Goal: Task Accomplishment & Management: Use online tool/utility

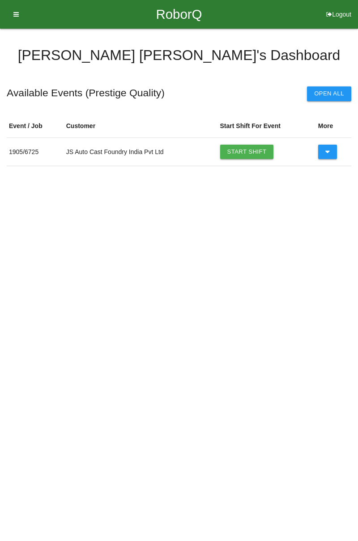
click at [260, 145] on link "Start Shift" at bounding box center [247, 152] width 54 height 14
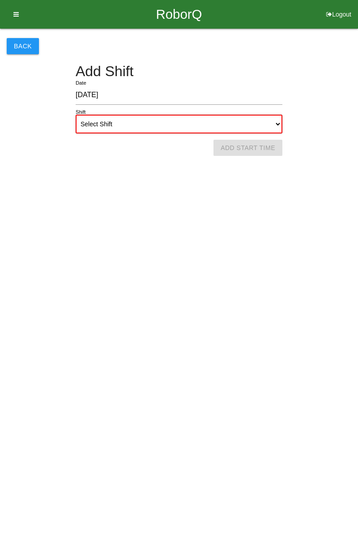
click at [274, 120] on select "Select Shift 1st Shift 2nd Shift 3rd Shift 4th Shift" at bounding box center [179, 124] width 207 height 19
select select "1"
click at [76, 115] on select "Select Shift 1st Shift 2nd Shift 3rd Shift 4th Shift" at bounding box center [179, 124] width 207 height 19
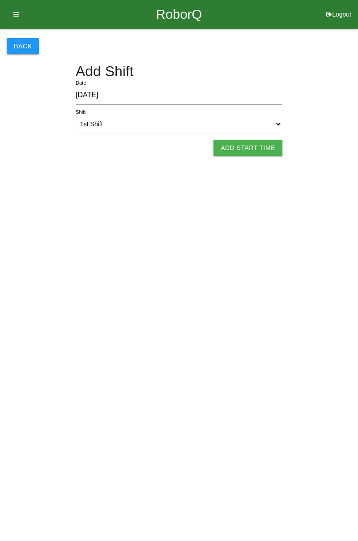
click at [260, 143] on button "Add Start Time" at bounding box center [248, 148] width 69 height 16
select select "7"
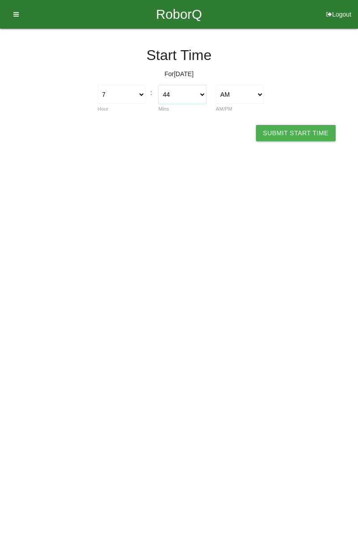
click at [199, 97] on select "00 01 02 03 04 05 06 07 08 09 10 11 12 13 14 15 16 17 18 19 20 21 22 23 24 25 2…" at bounding box center [182, 94] width 48 height 19
select select "0"
click at [158, 85] on select "00 01 02 03 04 05 06 07 08 09 10 11 12 13 14 15 16 17 18 19 20 21 22 23 24 25 2…" at bounding box center [182, 94] width 48 height 19
click at [302, 130] on button "Submit Start Time" at bounding box center [296, 133] width 80 height 16
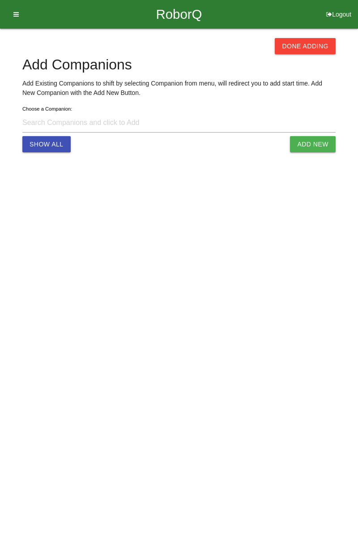
click at [313, 48] on button "Done Adding" at bounding box center [305, 46] width 61 height 16
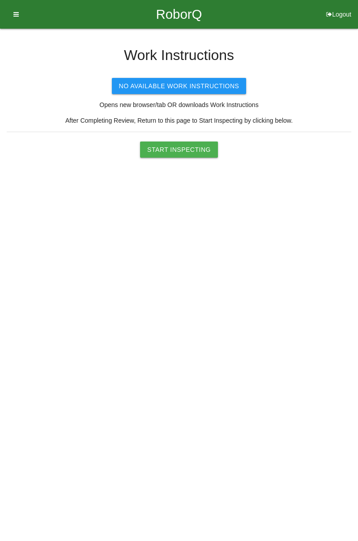
click at [183, 150] on button "Start Inspecting" at bounding box center [179, 149] width 78 height 16
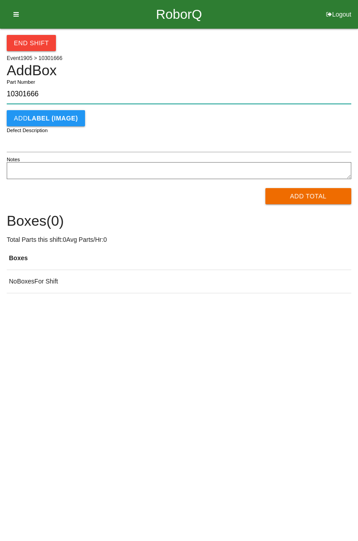
type input "10301666"
click at [310, 195] on button "Add Total" at bounding box center [309, 196] width 86 height 16
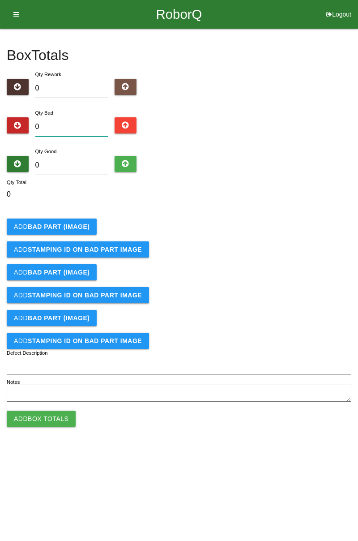
click at [76, 123] on input "0" at bounding box center [71, 126] width 73 height 19
type input "5"
click at [81, 223] on b "BAD PART (IMAGE)" at bounding box center [59, 226] width 62 height 7
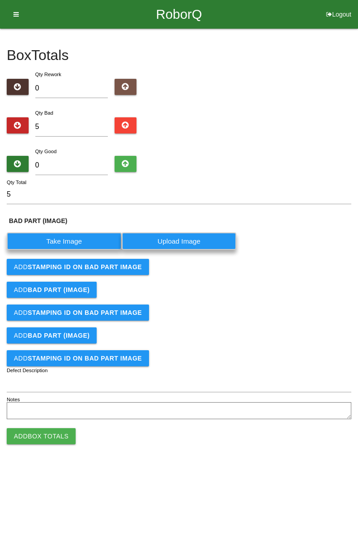
click at [72, 240] on label "Take Image" at bounding box center [64, 240] width 115 height 17
click at [0, 0] on \(IMAGE\) "Take Image" at bounding box center [0, 0] width 0 height 0
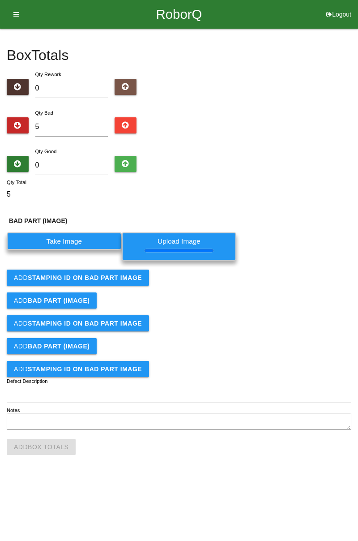
click at [126, 280] on b "STAMPING ID on BAD PART Image" at bounding box center [85, 277] width 114 height 7
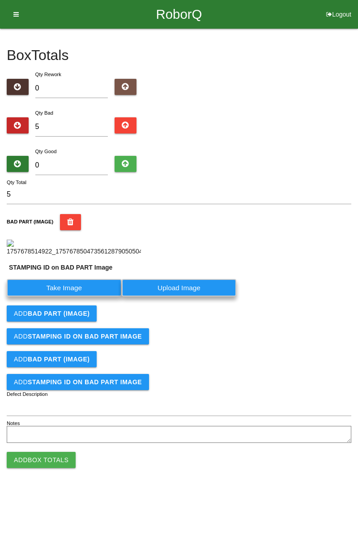
click at [82, 296] on label "Take Image" at bounding box center [64, 287] width 115 height 17
click at [0, 0] on PART "Take Image" at bounding box center [0, 0] width 0 height 0
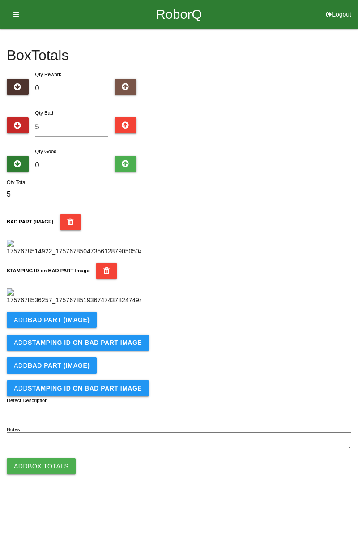
scroll to position [197, 0]
click at [72, 328] on button "Add BAD PART (IMAGE)" at bounding box center [52, 320] width 90 height 16
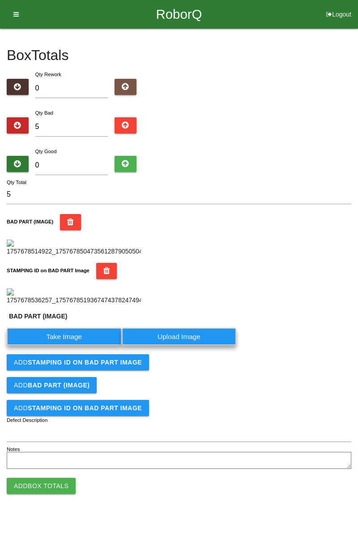
click at [70, 345] on label "Take Image" at bounding box center [64, 336] width 115 height 17
click at [0, 0] on \(IMAGE\) "Take Image" at bounding box center [0, 0] width 0 height 0
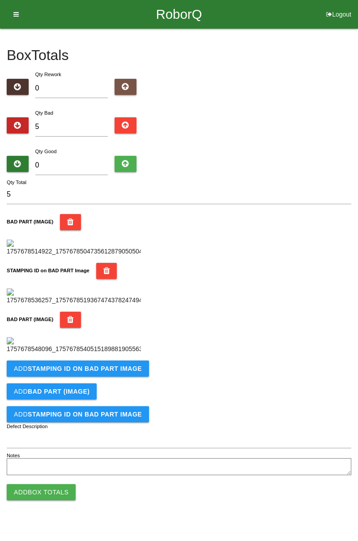
scroll to position [344, 0]
click at [109, 372] on b "STAMPING ID on BAD PART Image" at bounding box center [85, 368] width 114 height 7
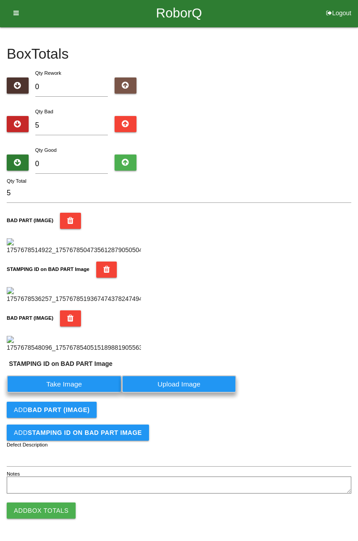
click at [79, 393] on label "Take Image" at bounding box center [64, 383] width 115 height 17
click at [0, 0] on PART "Take Image" at bounding box center [0, 0] width 0 height 0
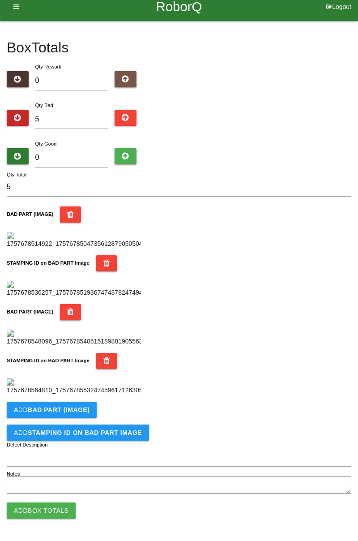
scroll to position [491, 0]
click at [79, 408] on b "BAD PART (IMAGE)" at bounding box center [59, 409] width 62 height 7
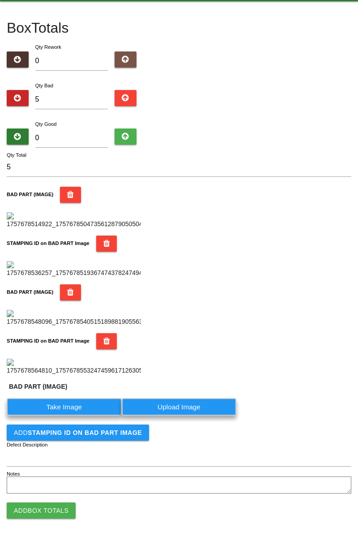
click at [74, 416] on label "Take Image" at bounding box center [64, 406] width 115 height 17
click at [0, 0] on \(IMAGE\) "Take Image" at bounding box center [0, 0] width 0 height 0
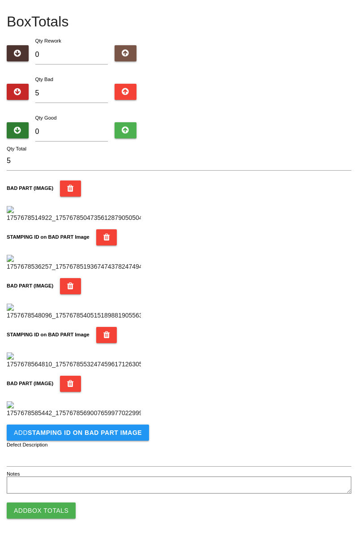
scroll to position [638, 0]
click at [116, 437] on button "Add STAMPING ID on BAD PART Image" at bounding box center [78, 432] width 142 height 16
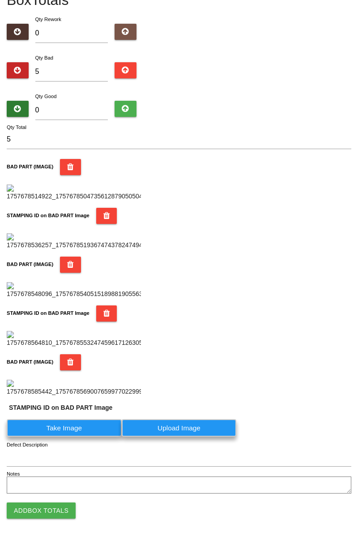
click at [81, 437] on label "Take Image" at bounding box center [64, 427] width 115 height 17
click at [0, 0] on PART "Take Image" at bounding box center [0, 0] width 0 height 0
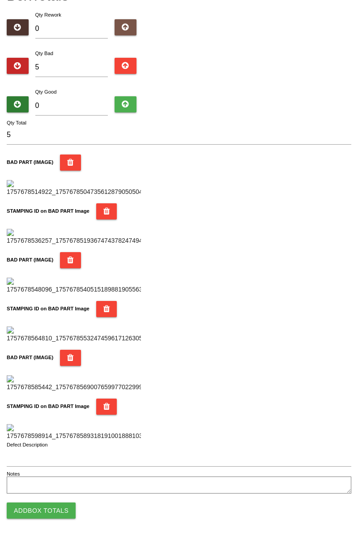
scroll to position [0, 0]
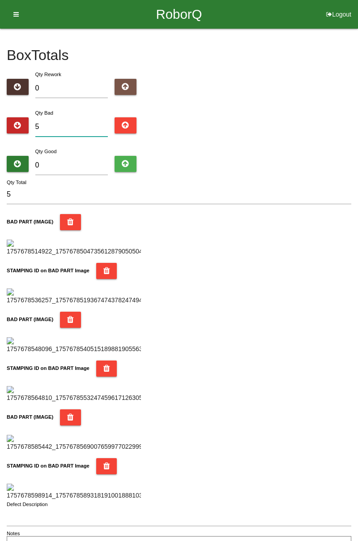
click at [89, 123] on input "5" at bounding box center [71, 126] width 73 height 19
type input "0"
type input "7"
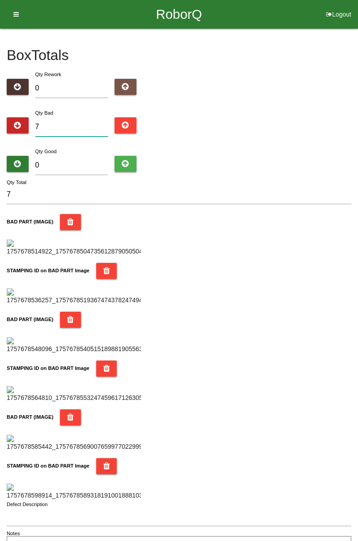
type input "7"
click at [76, 163] on input "0" at bounding box center [71, 165] width 73 height 19
type input "7"
type input "14"
type input "77"
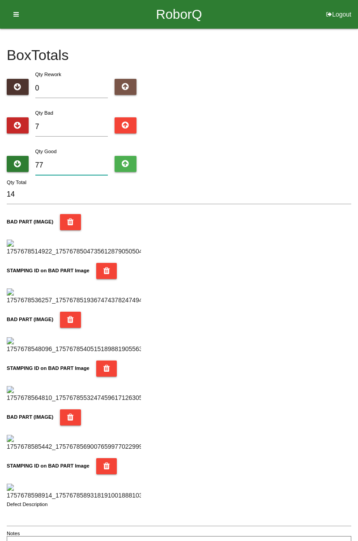
type input "84"
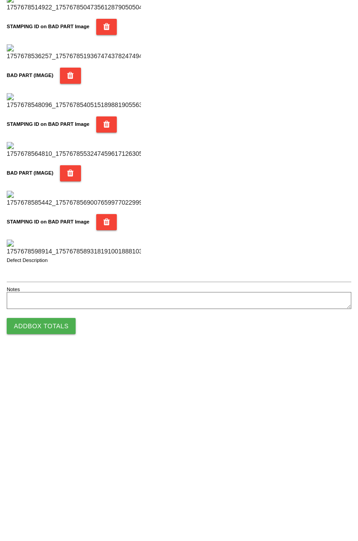
type input "77"
click at [63, 510] on button "Add Box Totals" at bounding box center [41, 510] width 69 height 16
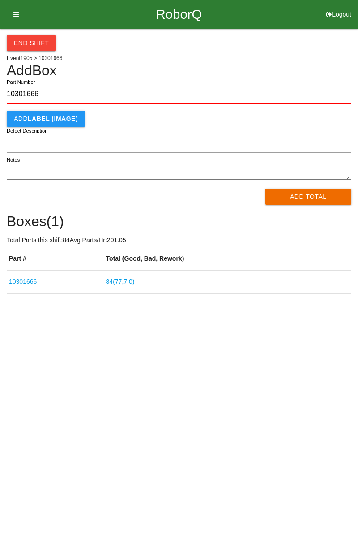
type input "10301666"
click at [318, 193] on button "Add Total" at bounding box center [309, 196] width 86 height 16
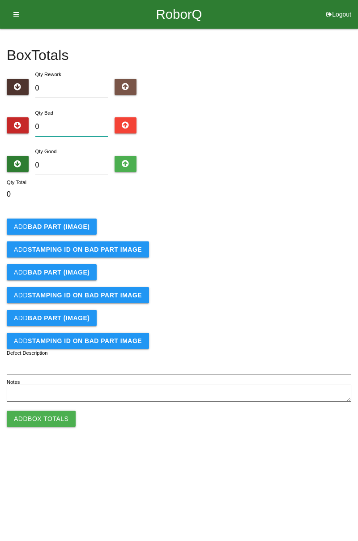
click at [80, 124] on input "0" at bounding box center [71, 126] width 73 height 19
type input "3"
click at [74, 222] on button "Add BAD PART (IMAGE)" at bounding box center [52, 226] width 90 height 16
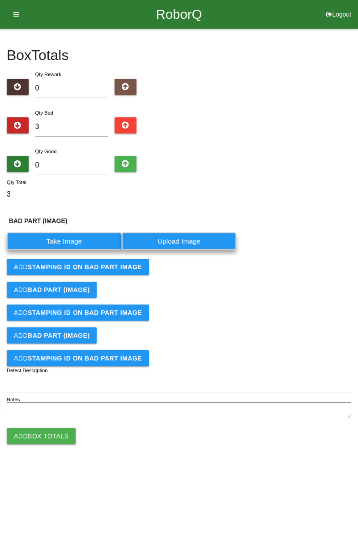
click at [76, 235] on label "Take Image" at bounding box center [64, 240] width 115 height 17
click at [0, 0] on \(IMAGE\) "Take Image" at bounding box center [0, 0] width 0 height 0
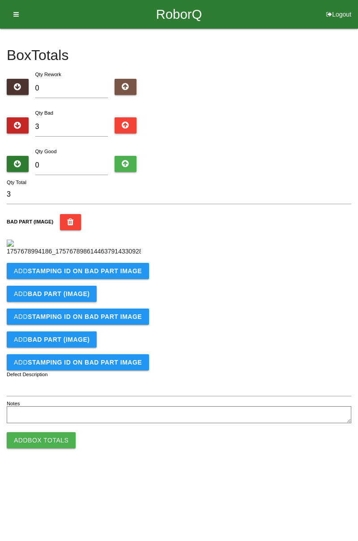
scroll to position [50, 0]
click at [113, 274] on b "STAMPING ID on BAD PART Image" at bounding box center [85, 270] width 114 height 7
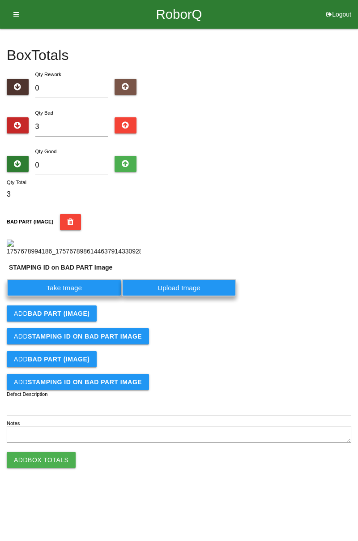
click at [82, 296] on label "Take Image" at bounding box center [64, 287] width 115 height 17
click at [0, 0] on PART "Take Image" at bounding box center [0, 0] width 0 height 0
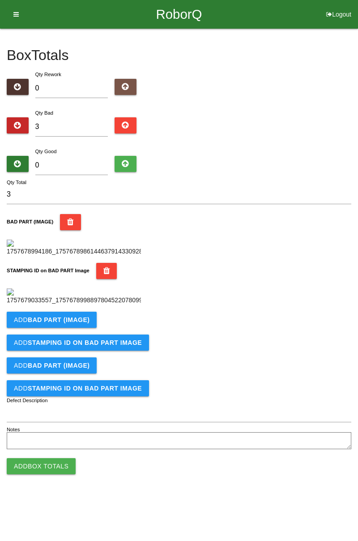
scroll to position [197, 0]
click at [92, 328] on button "Add BAD PART (IMAGE)" at bounding box center [52, 320] width 90 height 16
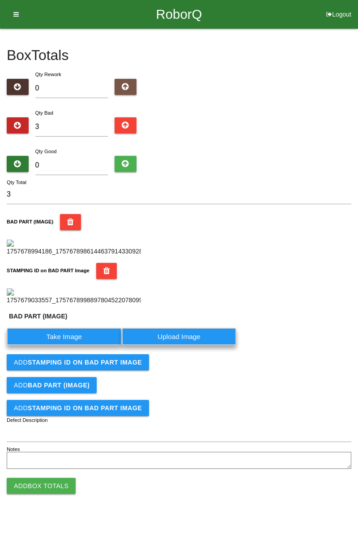
click at [78, 345] on label "Take Image" at bounding box center [64, 336] width 115 height 17
click at [0, 0] on \(IMAGE\) "Take Image" at bounding box center [0, 0] width 0 height 0
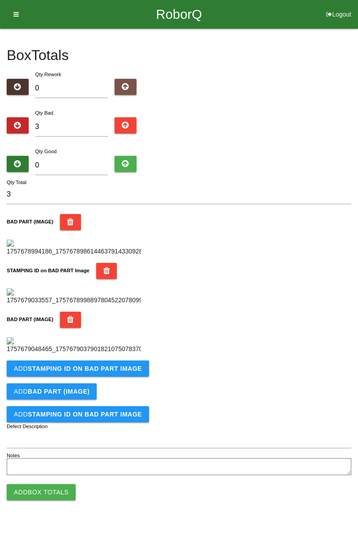
scroll to position [344, 0]
click at [141, 377] on button "Add STAMPING ID on BAD PART Image" at bounding box center [78, 368] width 142 height 16
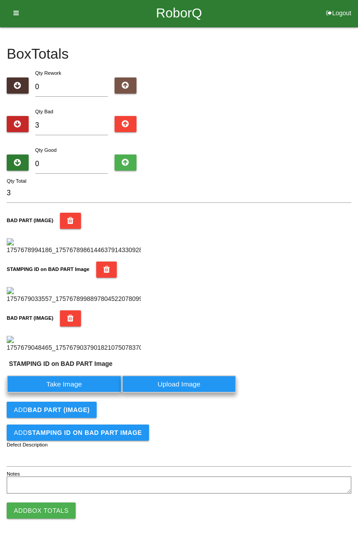
click at [102, 393] on label "Take Image" at bounding box center [64, 383] width 115 height 17
click at [0, 0] on PART "Take Image" at bounding box center [0, 0] width 0 height 0
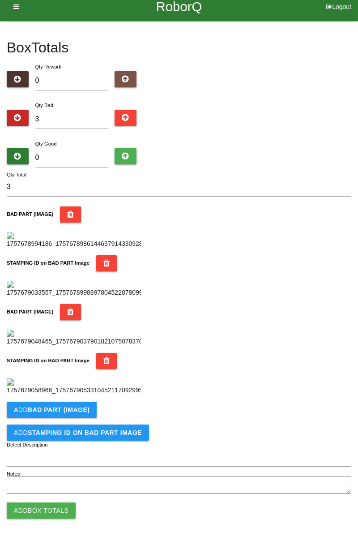
scroll to position [491, 0]
click at [85, 404] on button "Add BAD PART (IMAGE)" at bounding box center [52, 410] width 90 height 16
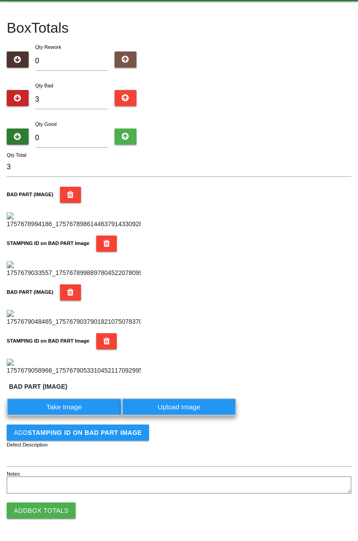
click at [81, 416] on label "Take Image" at bounding box center [64, 406] width 115 height 17
click at [0, 0] on \(IMAGE\) "Take Image" at bounding box center [0, 0] width 0 height 0
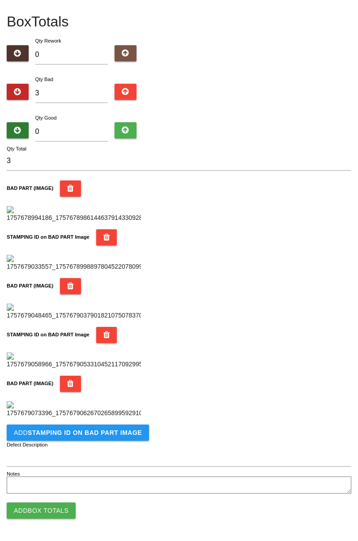
scroll to position [638, 0]
click at [124, 432] on b "STAMPING ID on BAD PART Image" at bounding box center [85, 432] width 114 height 7
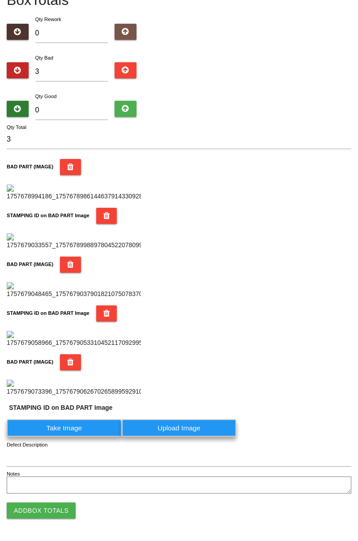
click at [84, 437] on label "Take Image" at bounding box center [64, 427] width 115 height 17
click at [0, 0] on PART "Take Image" at bounding box center [0, 0] width 0 height 0
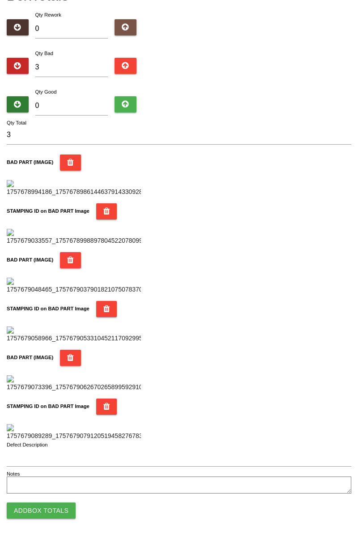
scroll to position [0, 0]
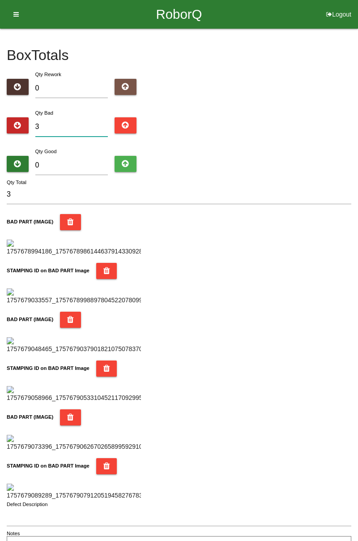
click at [65, 124] on input "3" at bounding box center [71, 126] width 73 height 19
click at [353, 139] on div "Box Totals Translate Weight Weight unit: Rework Weight Bad Weight Good Weight 0…" at bounding box center [179, 292] width 358 height 527
click at [60, 125] on input "3" at bounding box center [71, 126] width 73 height 19
type input "0"
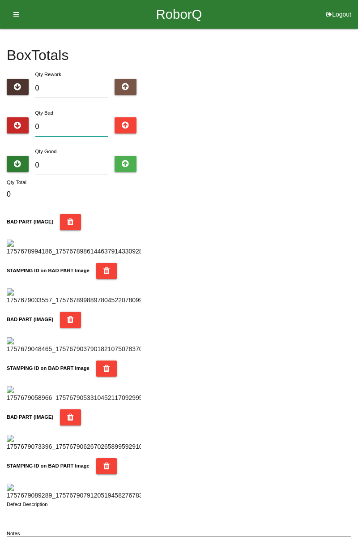
type input "1"
type input "18"
click at [69, 118] on input "18" at bounding box center [71, 126] width 73 height 19
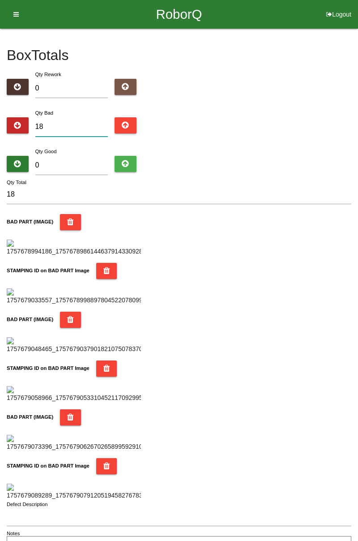
type input "1"
type input "0"
type input "2"
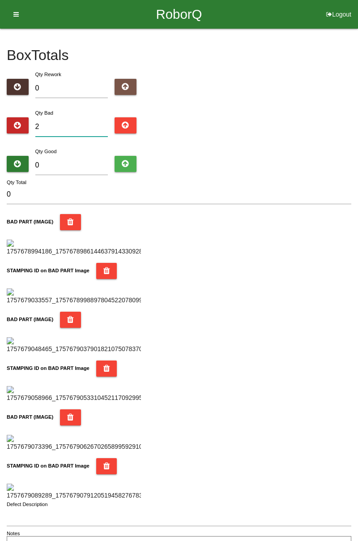
type input "2"
type input "21"
click at [77, 163] on input "0" at bounding box center [71, 165] width 73 height 19
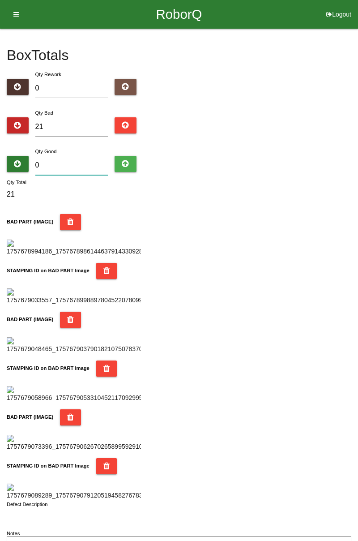
type input "6"
type input "27"
type input "65"
type input "86"
type input "6"
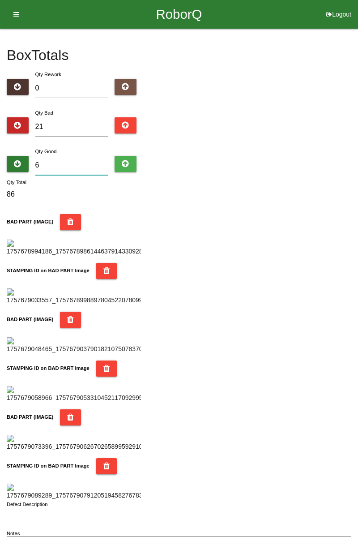
type input "27"
type input "63"
type input "84"
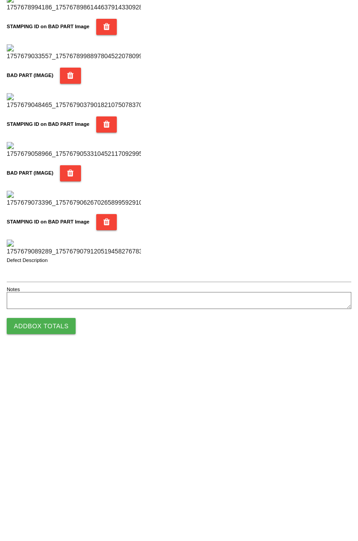
type input "63"
click at [49, 510] on button "Add Box Totals" at bounding box center [41, 510] width 69 height 16
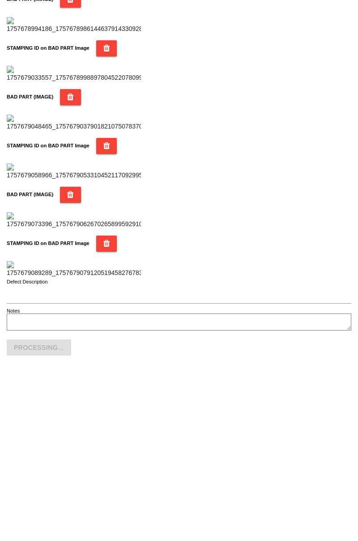
scroll to position [784, 0]
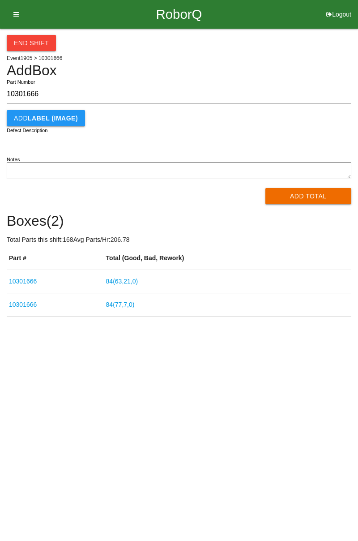
type input "10301666"
click at [311, 199] on button "Add Total" at bounding box center [309, 196] width 86 height 16
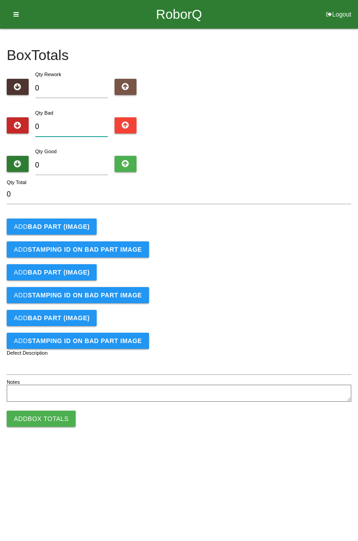
click at [61, 126] on input "0" at bounding box center [71, 126] width 73 height 19
type input "3"
click at [76, 220] on button "Add BAD PART (IMAGE)" at bounding box center [52, 226] width 90 height 16
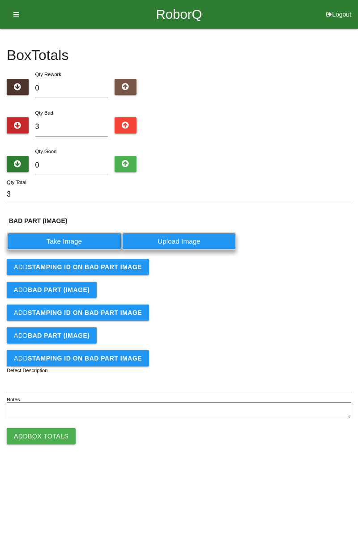
click at [66, 244] on label "Take Image" at bounding box center [64, 240] width 115 height 17
click at [0, 0] on \(IMAGE\) "Take Image" at bounding box center [0, 0] width 0 height 0
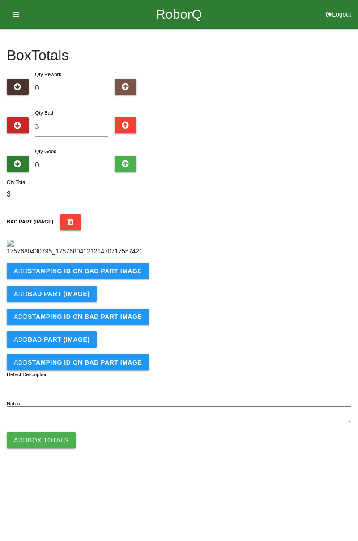
click at [127, 279] on button "Add STAMPING ID on BAD PART Image" at bounding box center [78, 271] width 142 height 16
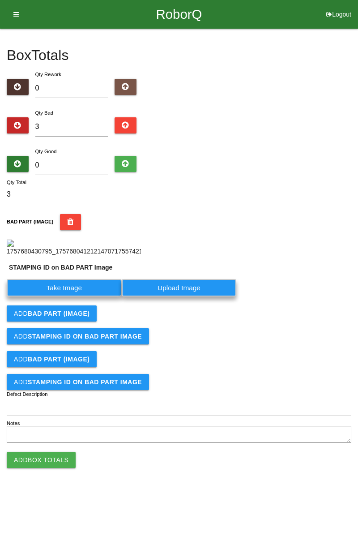
click at [86, 296] on label "Take Image" at bounding box center [64, 287] width 115 height 17
click at [0, 0] on PART "Take Image" at bounding box center [0, 0] width 0 height 0
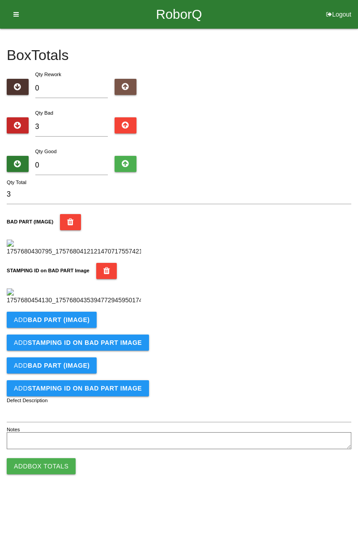
scroll to position [197, 0]
click at [92, 328] on button "Add BAD PART (IMAGE)" at bounding box center [52, 320] width 90 height 16
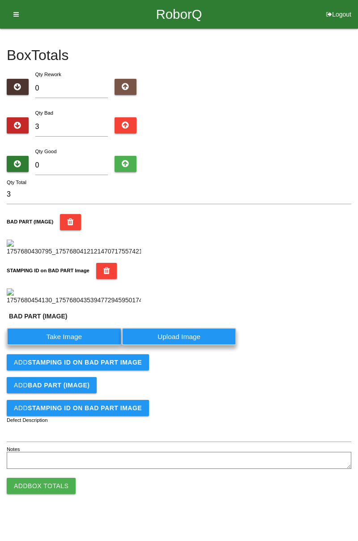
click at [77, 345] on label "Take Image" at bounding box center [64, 336] width 115 height 17
click at [0, 0] on \(IMAGE\) "Take Image" at bounding box center [0, 0] width 0 height 0
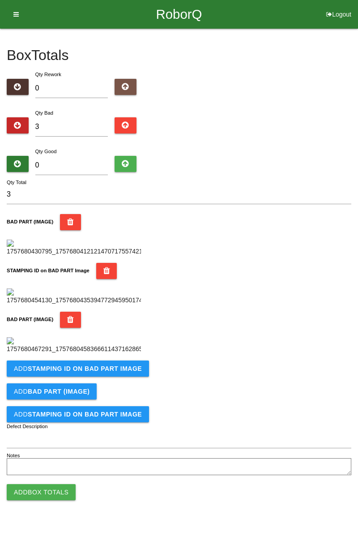
scroll to position [344, 0]
click at [141, 377] on button "Add STAMPING ID on BAD PART Image" at bounding box center [78, 368] width 142 height 16
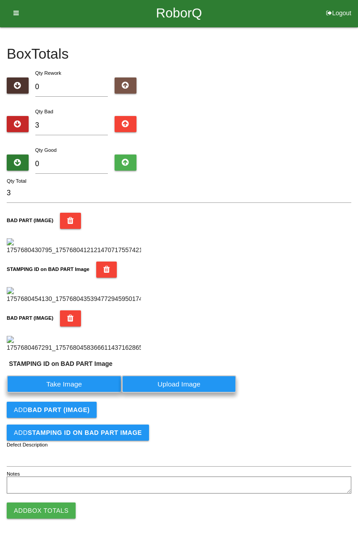
click at [96, 393] on label "Take Image" at bounding box center [64, 383] width 115 height 17
click at [0, 0] on PART "Take Image" at bounding box center [0, 0] width 0 height 0
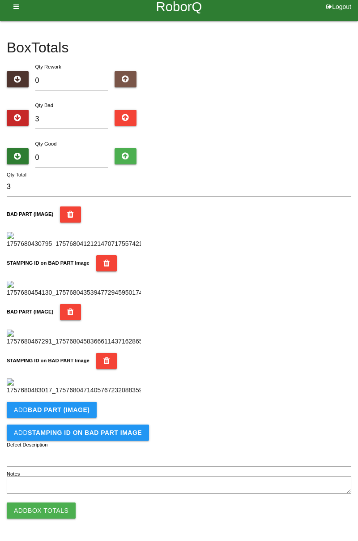
scroll to position [491, 0]
click at [76, 414] on button "Add BAD PART (IMAGE)" at bounding box center [52, 410] width 90 height 16
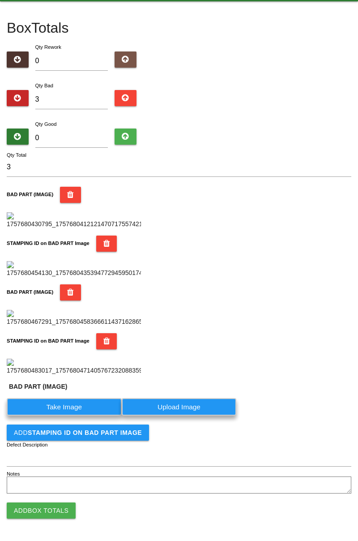
click at [81, 416] on label "Take Image" at bounding box center [64, 406] width 115 height 17
click at [0, 0] on \(IMAGE\) "Take Image" at bounding box center [0, 0] width 0 height 0
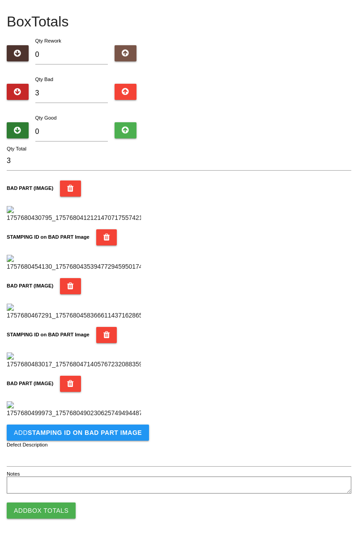
scroll to position [638, 0]
click at [111, 435] on b "STAMPING ID on BAD PART Image" at bounding box center [85, 432] width 114 height 7
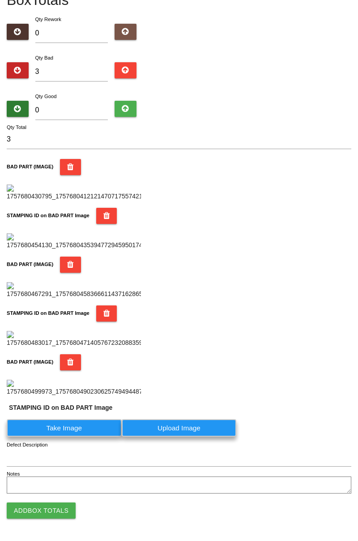
click at [77, 437] on label "Take Image" at bounding box center [64, 427] width 115 height 17
click at [0, 0] on PART "Take Image" at bounding box center [0, 0] width 0 height 0
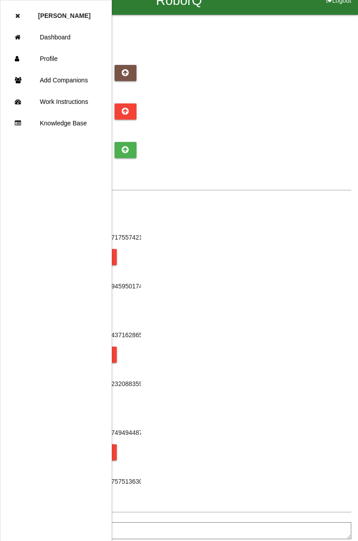
scroll to position [13, 0]
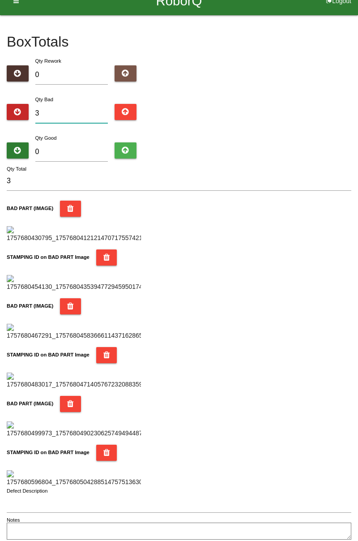
click at [77, 110] on input "3" at bounding box center [71, 113] width 73 height 19
type input "0"
type input "5"
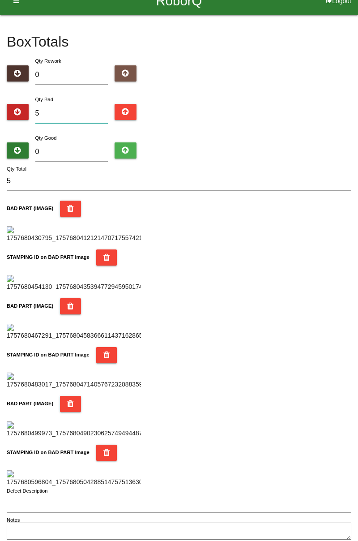
type input "0"
type input "1"
type input "10"
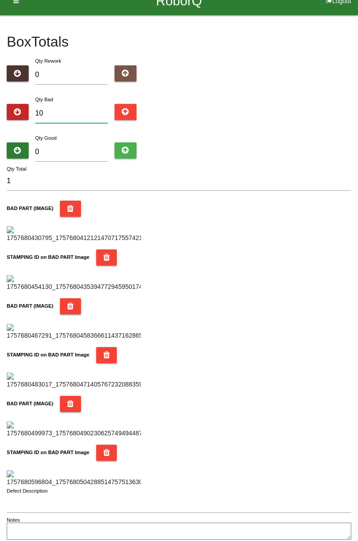
type input "10"
click at [358, 110] on div "Box Totals Translate Weight Weight unit: Rework Weight Bad Weight Good Weight 0…" at bounding box center [179, 278] width 358 height 527
click at [79, 110] on input "10" at bounding box center [71, 113] width 73 height 19
type input "1"
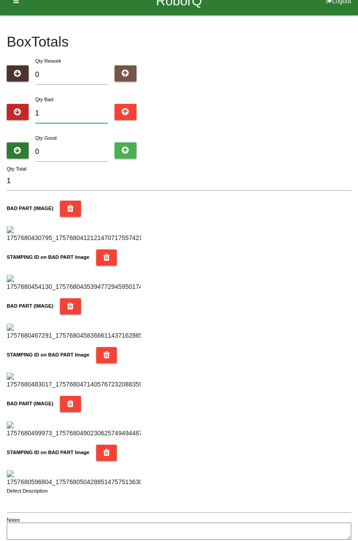
type input "11"
type input "1"
type input "16"
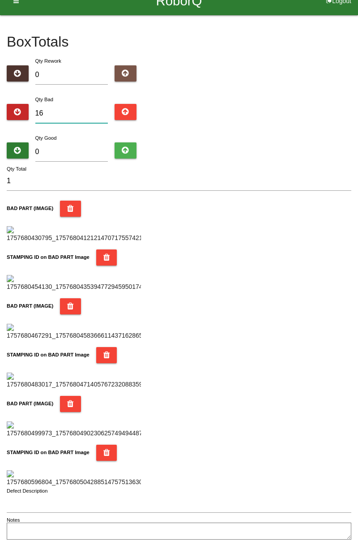
type input "16"
click at [64, 154] on input "0" at bounding box center [71, 151] width 73 height 19
type input "7"
type input "23"
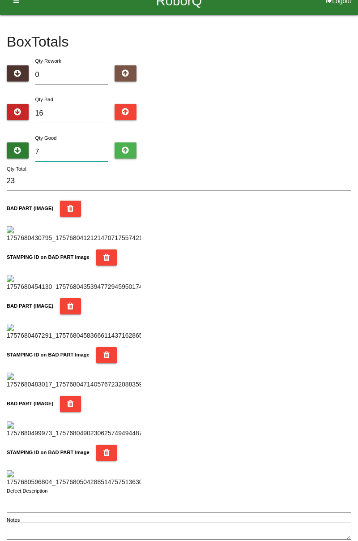
type input "72"
type input "88"
type input "7"
type input "23"
type input "0"
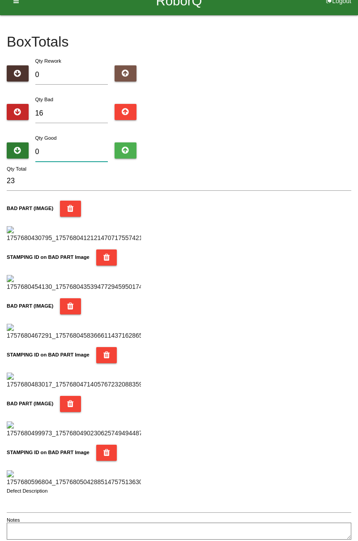
type input "16"
type input "6"
type input "22"
type input "68"
type input "84"
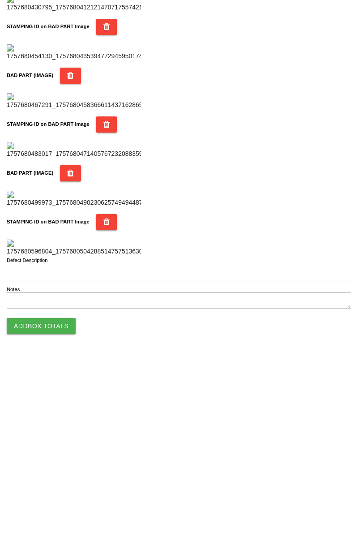
type input "68"
click at [56, 511] on button "Add Box Totals" at bounding box center [41, 510] width 69 height 16
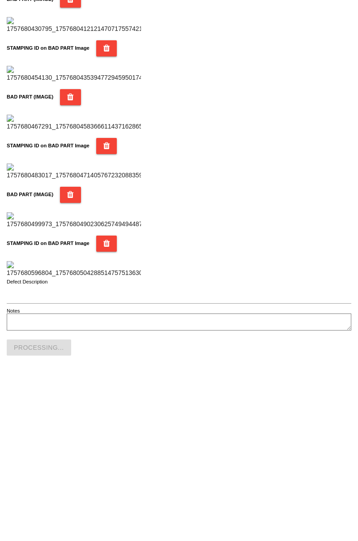
scroll to position [784, 0]
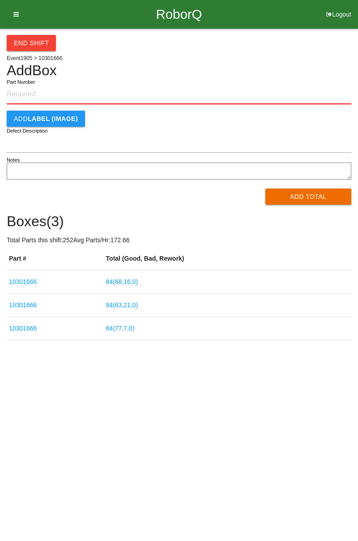
click at [36, 94] on input "Part Number" at bounding box center [179, 95] width 345 height 20
type input "10301666"
click at [357, 93] on div "End Shift Event 1905 > 10301666 Add Box 10301666 Part Number Add LABEL (IMAGE) …" at bounding box center [179, 185] width 358 height 312
click at [312, 201] on button "Add Total" at bounding box center [309, 196] width 86 height 16
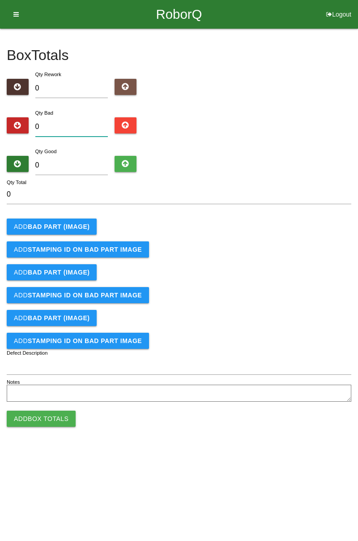
click at [74, 123] on input "0" at bounding box center [71, 126] width 73 height 19
click at [358, 111] on div "Box Totals Translate Weight Weight unit: Rework Weight Bad Weight Good Weight 0…" at bounding box center [179, 217] width 358 height 376
click at [71, 122] on input "0" at bounding box center [71, 126] width 73 height 19
type input "4"
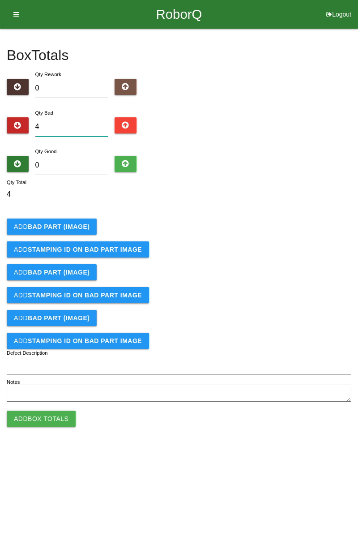
type input "4"
click at [358, 93] on div "Box Totals Translate Weight Weight unit: Rework Weight Bad Weight Good Weight 0…" at bounding box center [179, 217] width 358 height 376
click at [64, 226] on b "BAD PART (IMAGE)" at bounding box center [59, 226] width 62 height 7
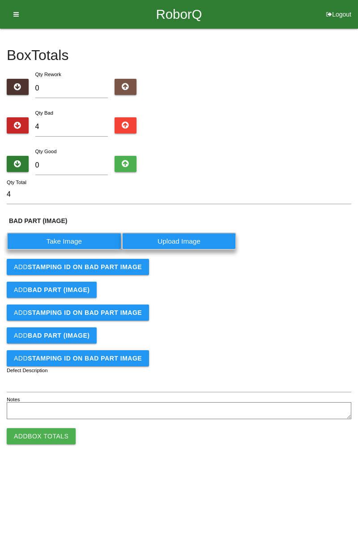
click at [77, 240] on label "Take Image" at bounding box center [64, 240] width 115 height 17
click at [0, 0] on \(IMAGE\) "Take Image" at bounding box center [0, 0] width 0 height 0
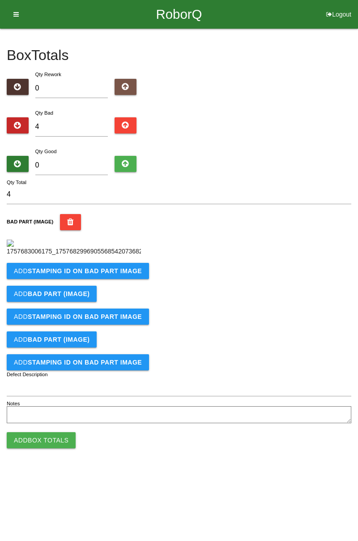
scroll to position [50, 0]
click at [133, 274] on b "STAMPING ID on BAD PART Image" at bounding box center [85, 270] width 114 height 7
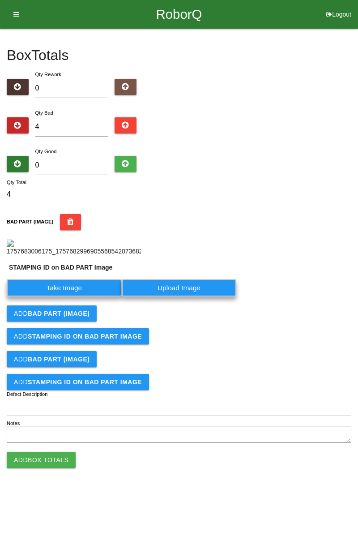
click at [96, 296] on label "Take Image" at bounding box center [64, 287] width 115 height 17
click at [0, 0] on PART "Take Image" at bounding box center [0, 0] width 0 height 0
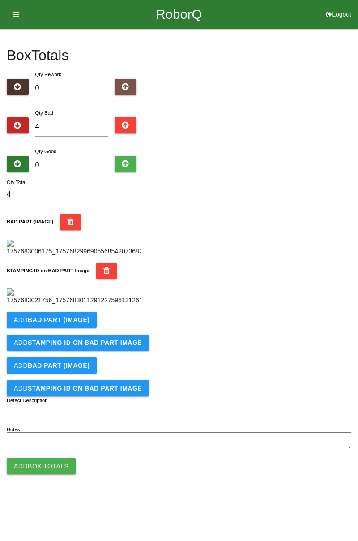
scroll to position [197, 0]
click at [87, 328] on button "Add BAD PART (IMAGE)" at bounding box center [52, 320] width 90 height 16
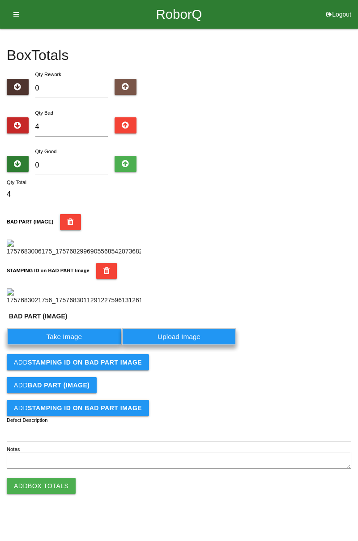
click at [67, 345] on label "Take Image" at bounding box center [64, 336] width 115 height 17
click at [0, 0] on \(IMAGE\) "Take Image" at bounding box center [0, 0] width 0 height 0
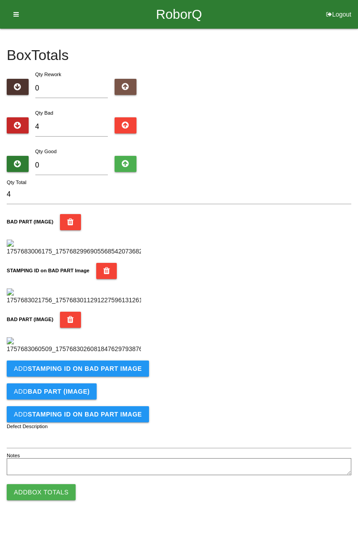
click at [109, 419] on form "4 Qty Total BAD PART (IMAGE) STAMPING ID on BAD PART Image BAD PART (IMAGE) Add…" at bounding box center [179, 331] width 345 height 293
click at [115, 372] on b "STAMPING ID on BAD PART Image" at bounding box center [85, 368] width 114 height 7
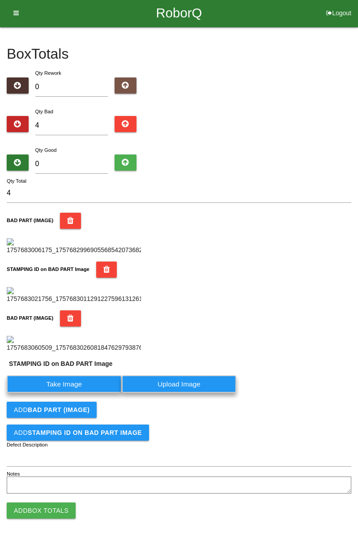
click at [82, 393] on label "Take Image" at bounding box center [64, 383] width 115 height 17
click at [0, 0] on PART "Take Image" at bounding box center [0, 0] width 0 height 0
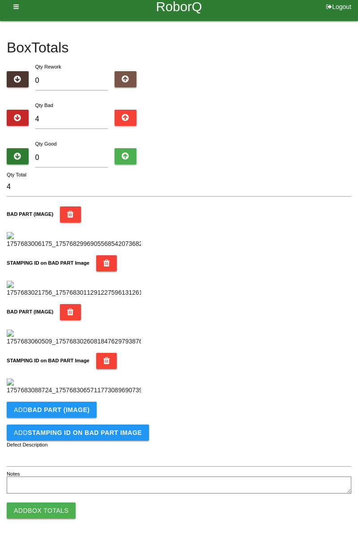
scroll to position [491, 0]
click at [89, 411] on button "Add BAD PART (IMAGE)" at bounding box center [52, 410] width 90 height 16
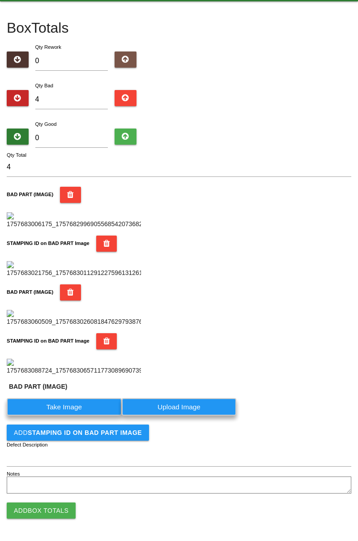
click at [67, 416] on label "Take Image" at bounding box center [64, 406] width 115 height 17
click at [0, 0] on \(IMAGE\) "Take Image" at bounding box center [0, 0] width 0 height 0
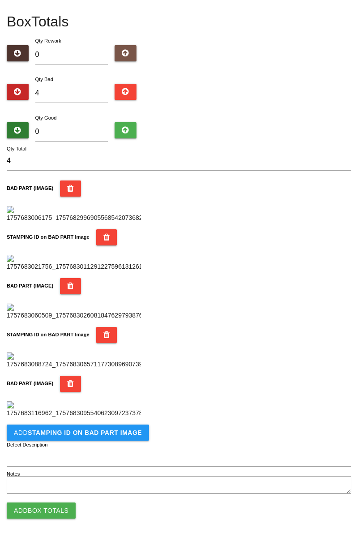
scroll to position [638, 0]
click at [94, 437] on button "Add STAMPING ID on BAD PART Image" at bounding box center [78, 432] width 142 height 16
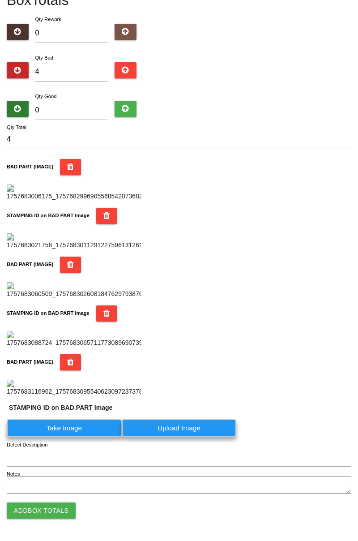
click at [80, 437] on label "Take Image" at bounding box center [64, 427] width 115 height 17
click at [0, 0] on PART "Take Image" at bounding box center [0, 0] width 0 height 0
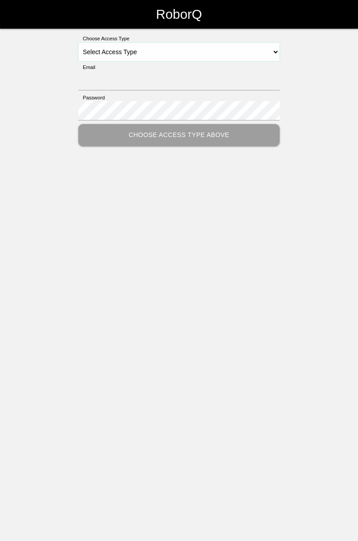
click at [276, 53] on select "Select Access Type Admin Customer Supervisor Worker" at bounding box center [178, 52] width 201 height 19
select select "Worker"
click at [78, 43] on select "Select Access Type Admin Customer Supervisor Worker" at bounding box center [178, 52] width 201 height 19
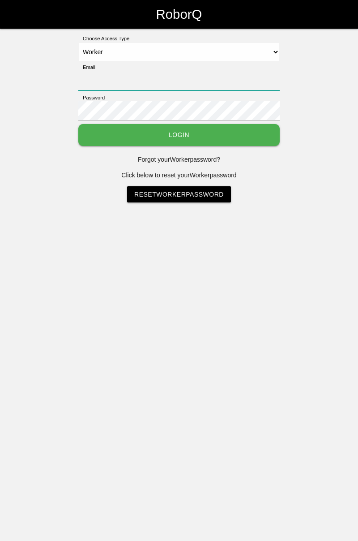
click at [137, 71] on input "Email" at bounding box center [178, 80] width 201 height 19
type input "[PERSON_NAME][EMAIL_ADDRESS][DOMAIN_NAME]"
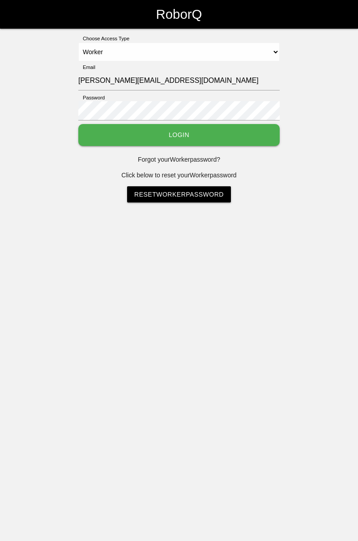
click at [78, 124] on button "Login" at bounding box center [178, 135] width 201 height 22
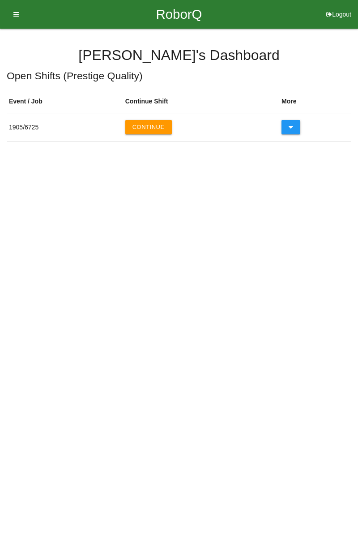
click at [155, 124] on button "Continue" at bounding box center [148, 127] width 47 height 14
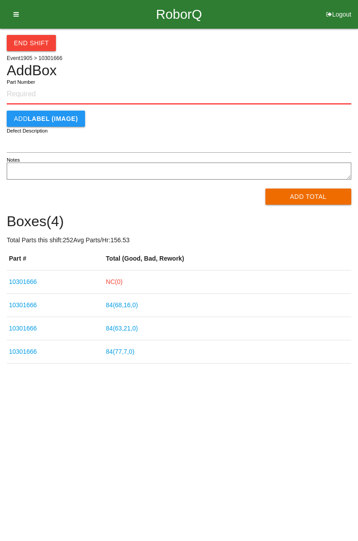
click at [123, 283] on link "NC( 0 )" at bounding box center [114, 281] width 17 height 7
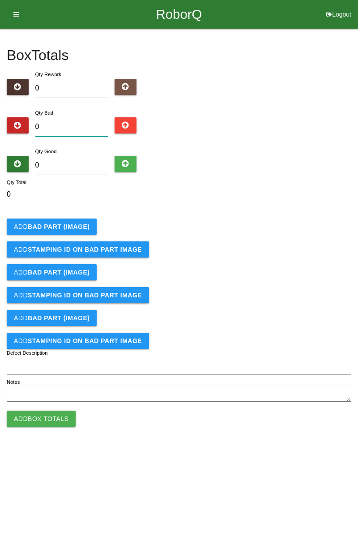
click at [81, 129] on input "0" at bounding box center [71, 126] width 73 height 19
type input "4"
click at [71, 227] on b "BAD PART (IMAGE)" at bounding box center [59, 226] width 62 height 7
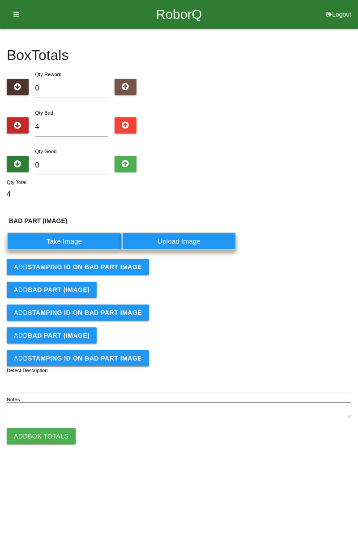
click at [76, 242] on label "Take Image" at bounding box center [64, 240] width 115 height 17
click at [0, 0] on \(IMAGE\) "Take Image" at bounding box center [0, 0] width 0 height 0
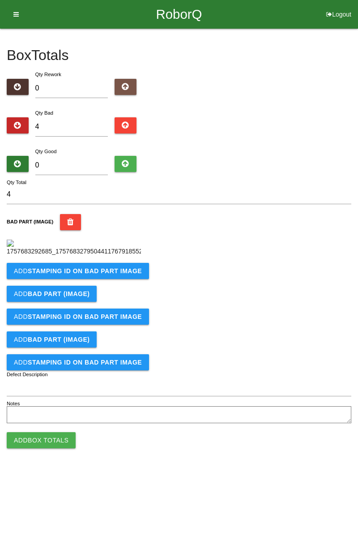
click at [261, 220] on div "BAD PART (IMAGE)" at bounding box center [179, 222] width 345 height 16
click at [105, 274] on b "STAMPING ID on BAD PART Image" at bounding box center [85, 270] width 114 height 7
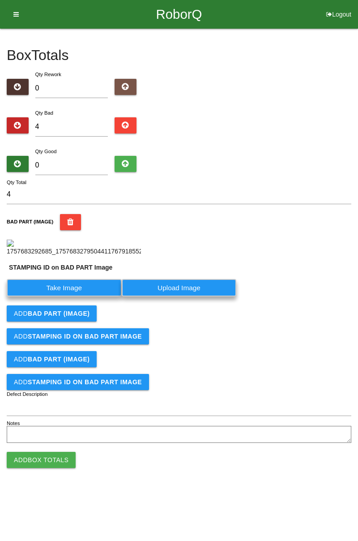
click at [80, 296] on label "Take Image" at bounding box center [64, 287] width 115 height 17
click at [0, 0] on PART "Take Image" at bounding box center [0, 0] width 0 height 0
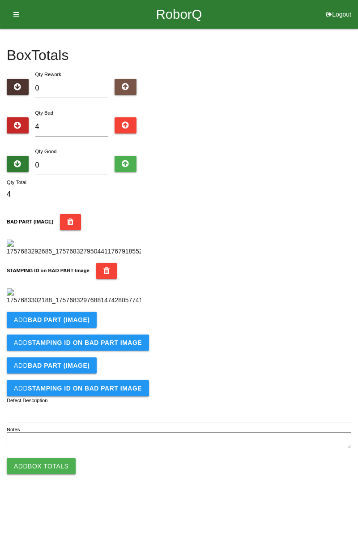
scroll to position [197, 0]
click at [85, 328] on button "Add BAD PART (IMAGE)" at bounding box center [52, 320] width 90 height 16
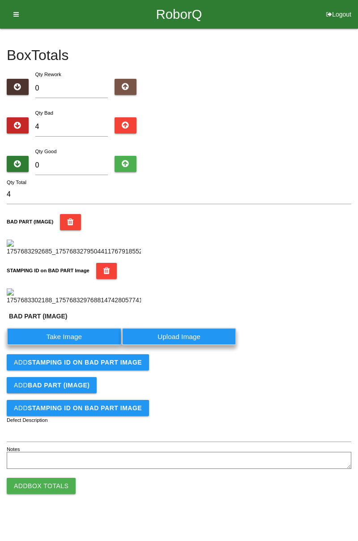
click at [79, 345] on label "Take Image" at bounding box center [64, 336] width 115 height 17
click at [0, 0] on \(IMAGE\) "Take Image" at bounding box center [0, 0] width 0 height 0
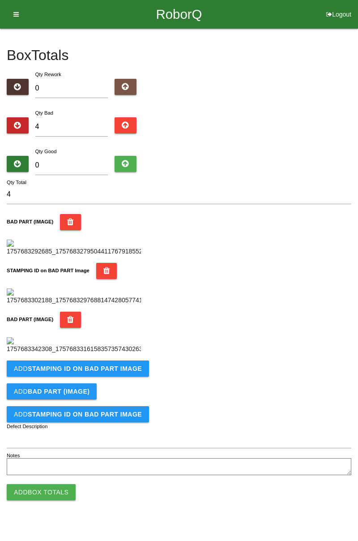
scroll to position [344, 0]
click at [124, 377] on button "Add STAMPING ID on BAD PART Image" at bounding box center [78, 368] width 142 height 16
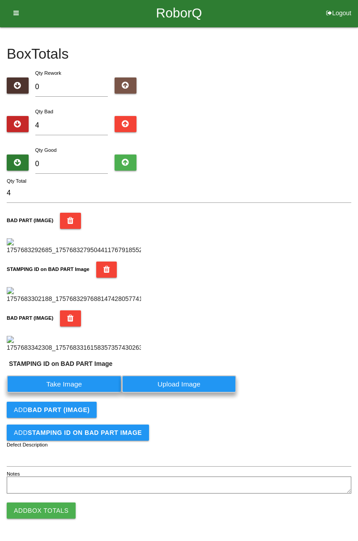
click at [87, 393] on label "Take Image" at bounding box center [64, 383] width 115 height 17
click at [0, 0] on PART "Take Image" at bounding box center [0, 0] width 0 height 0
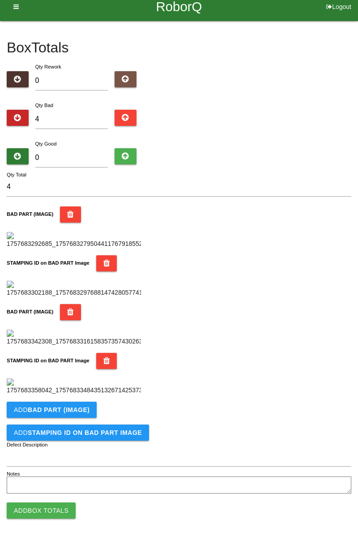
scroll to position [491, 0]
click at [84, 407] on b "BAD PART (IMAGE)" at bounding box center [59, 409] width 62 height 7
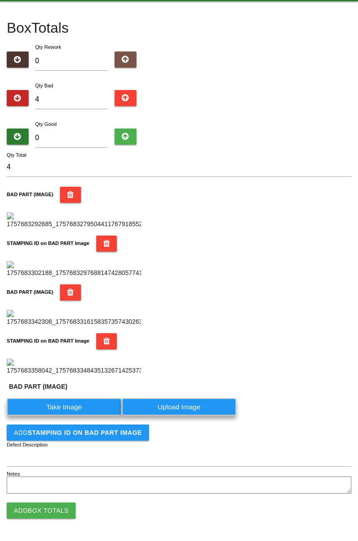
click at [85, 416] on label "Take Image" at bounding box center [64, 406] width 115 height 17
click at [0, 0] on \(IMAGE\) "Take Image" at bounding box center [0, 0] width 0 height 0
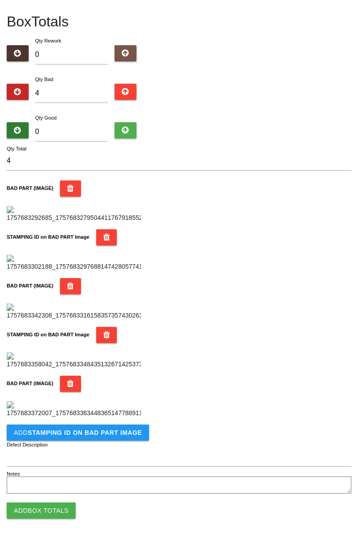
scroll to position [638, 0]
click at [117, 435] on b "STAMPING ID on BAD PART Image" at bounding box center [85, 432] width 114 height 7
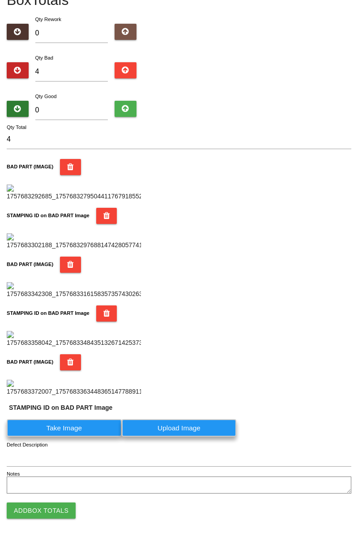
click at [93, 437] on label "Take Image" at bounding box center [64, 427] width 115 height 17
click at [0, 0] on PART "Take Image" at bounding box center [0, 0] width 0 height 0
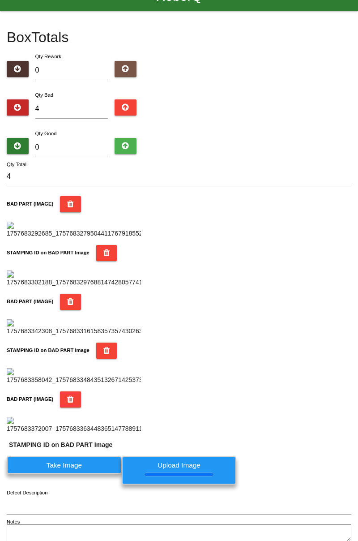
scroll to position [0, 0]
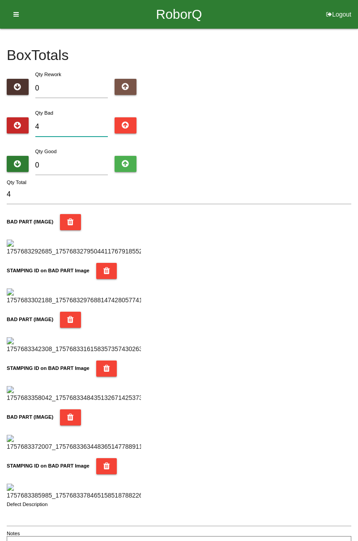
click at [60, 130] on input "4" at bounding box center [71, 126] width 73 height 19
type input "0"
type input "8"
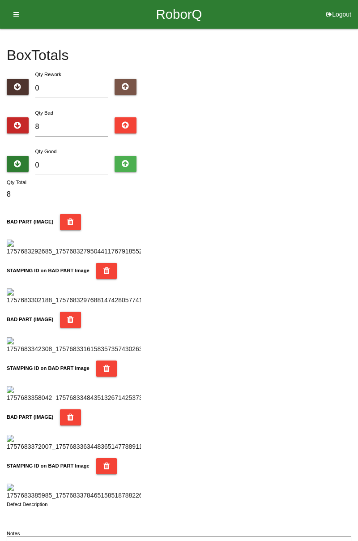
click at [358, 85] on div "Box Totals Translate Weight Weight unit: Rework Weight Bad Weight Good Weight 0…" at bounding box center [179, 292] width 358 height 527
click at [75, 123] on input "8" at bounding box center [71, 126] width 73 height 19
type input "0"
type input "9"
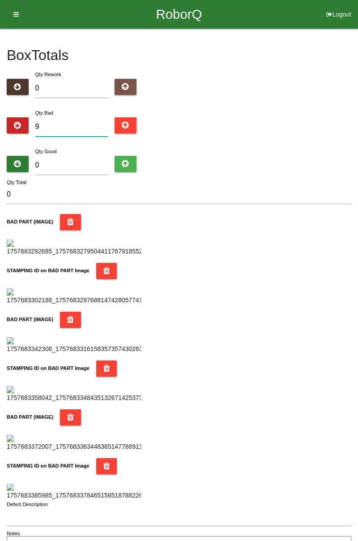
type input "9"
click at [72, 165] on input "0" at bounding box center [71, 165] width 73 height 19
type input "7"
type input "16"
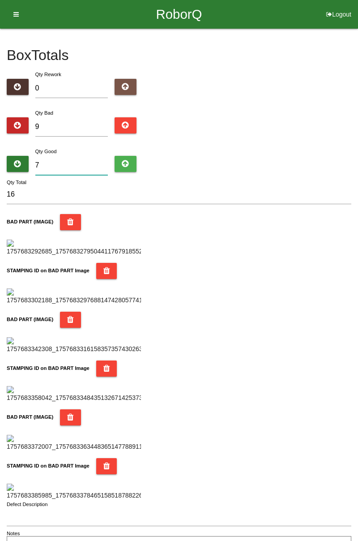
type input "75"
type input "84"
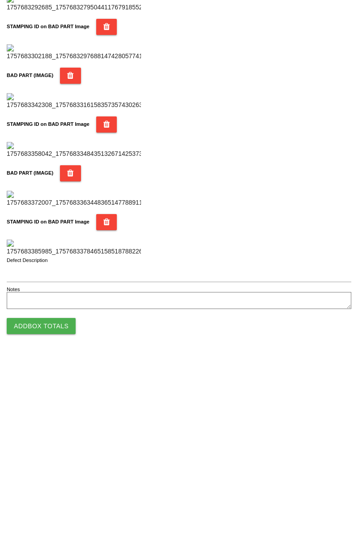
type input "75"
click at [49, 515] on button "Add Box Totals" at bounding box center [41, 510] width 69 height 16
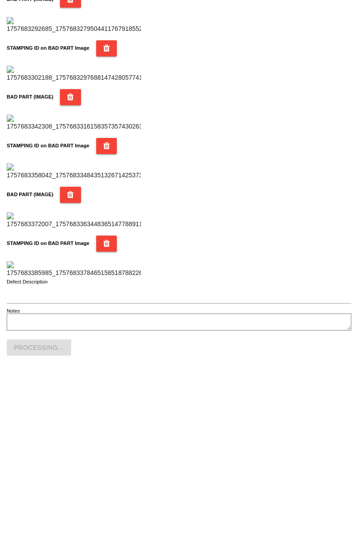
scroll to position [784, 0]
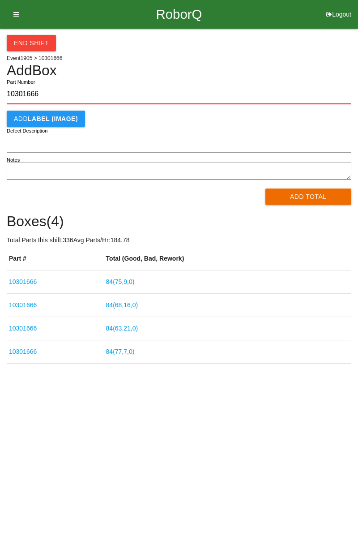
type input "10301666"
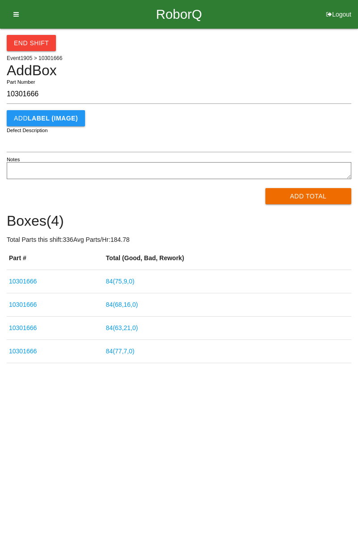
click at [306, 193] on button "Add Total" at bounding box center [309, 196] width 86 height 16
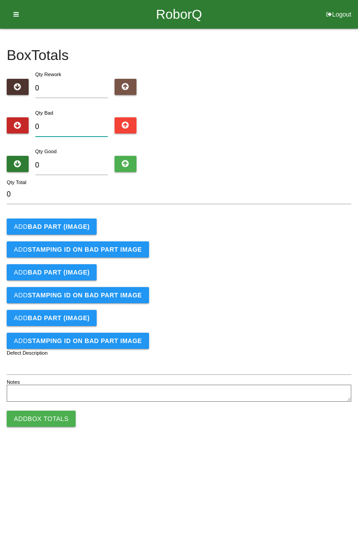
click at [75, 124] on input "0" at bounding box center [71, 126] width 73 height 19
type input "4"
click at [78, 227] on b "BAD PART (IMAGE)" at bounding box center [59, 226] width 62 height 7
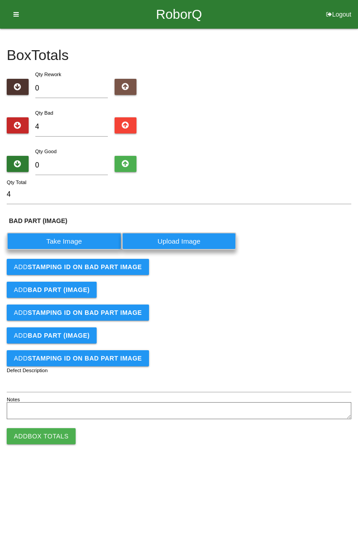
click at [69, 238] on label "Take Image" at bounding box center [64, 240] width 115 height 17
click at [0, 0] on \(IMAGE\) "Take Image" at bounding box center [0, 0] width 0 height 0
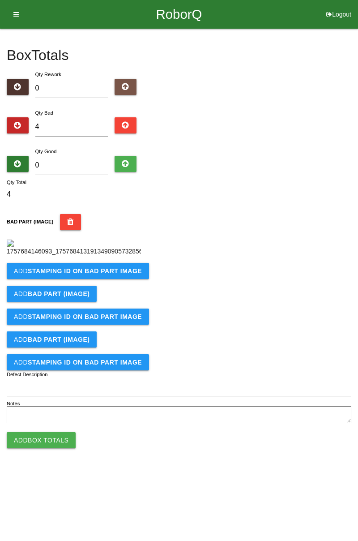
scroll to position [50, 0]
click at [117, 274] on b "STAMPING ID on BAD PART Image" at bounding box center [85, 270] width 114 height 7
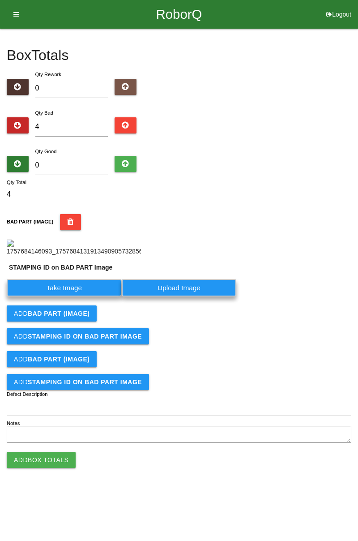
click at [84, 296] on label "Take Image" at bounding box center [64, 287] width 115 height 17
click at [0, 0] on PART "Take Image" at bounding box center [0, 0] width 0 height 0
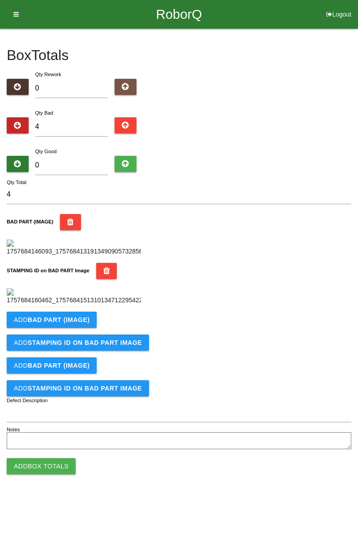
scroll to position [197, 0]
click at [93, 328] on button "Add BAD PART (IMAGE)" at bounding box center [52, 320] width 90 height 16
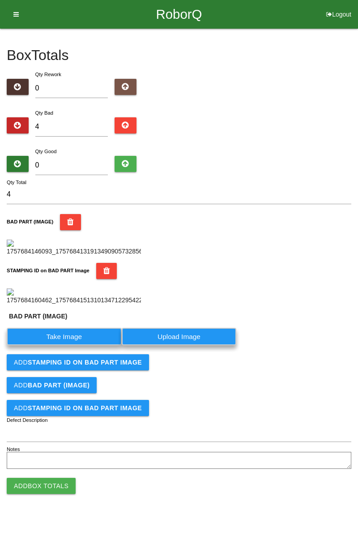
click at [70, 345] on label "Take Image" at bounding box center [64, 336] width 115 height 17
click at [0, 0] on \(IMAGE\) "Take Image" at bounding box center [0, 0] width 0 height 0
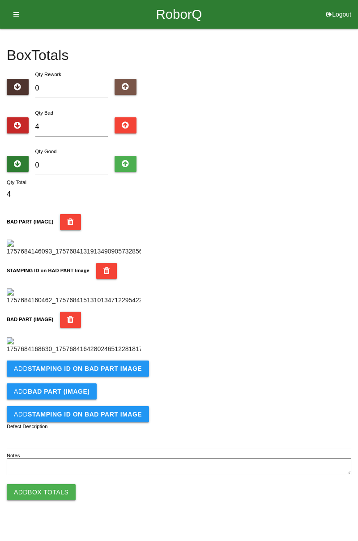
scroll to position [344, 0]
click at [120, 377] on button "Add STAMPING ID on BAD PART Image" at bounding box center [78, 368] width 142 height 16
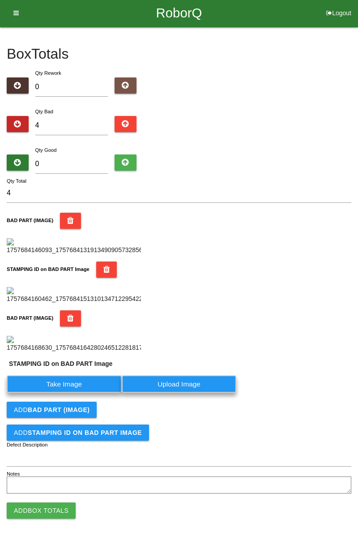
click at [78, 393] on label "Take Image" at bounding box center [64, 383] width 115 height 17
click at [0, 0] on PART "Take Image" at bounding box center [0, 0] width 0 height 0
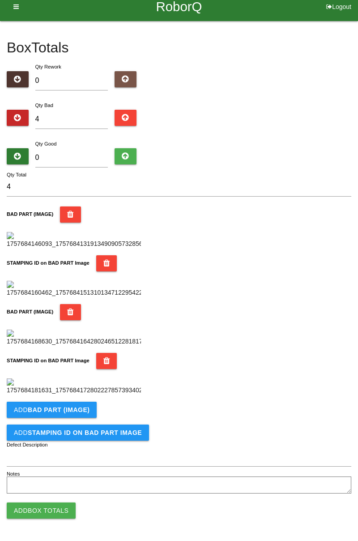
scroll to position [491, 0]
click at [76, 406] on b "BAD PART (IMAGE)" at bounding box center [59, 409] width 62 height 7
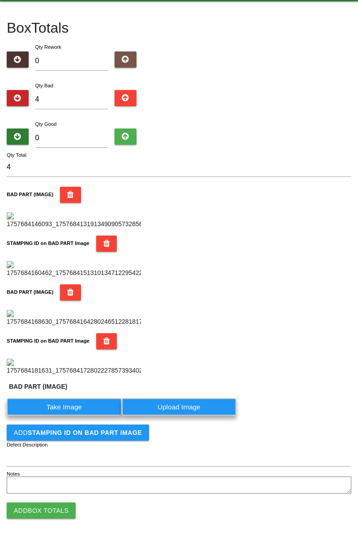
click at [73, 416] on label "Take Image" at bounding box center [64, 406] width 115 height 17
click at [0, 0] on \(IMAGE\) "Take Image" at bounding box center [0, 0] width 0 height 0
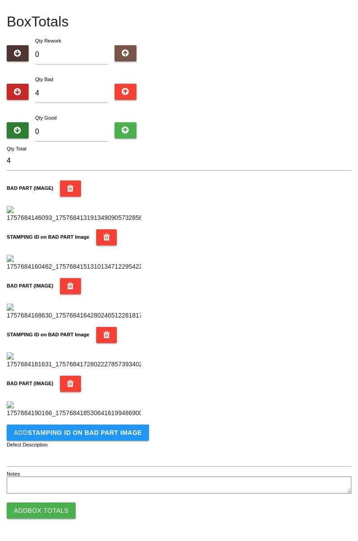
scroll to position [638, 0]
click at [115, 440] on button "Add STAMPING ID on BAD PART Image" at bounding box center [78, 432] width 142 height 16
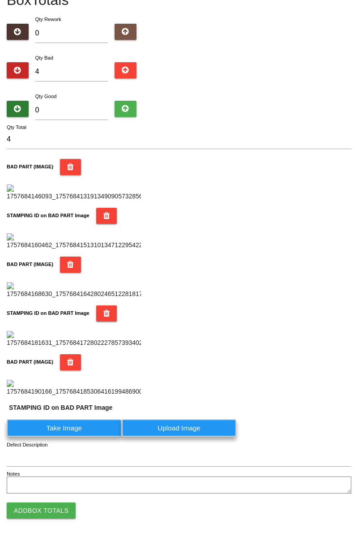
click at [83, 437] on label "Take Image" at bounding box center [64, 427] width 115 height 17
click at [0, 0] on PART "Take Image" at bounding box center [0, 0] width 0 height 0
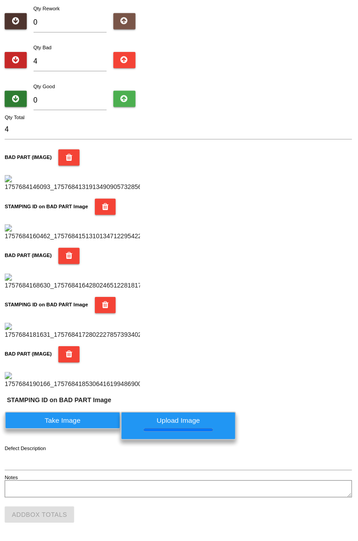
scroll to position [0, 0]
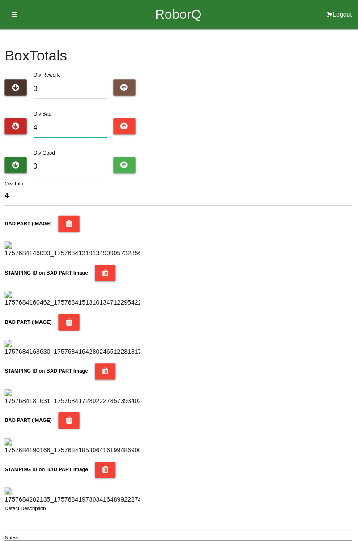
click at [75, 126] on input "4" at bounding box center [71, 126] width 73 height 19
type input "0"
type input "8"
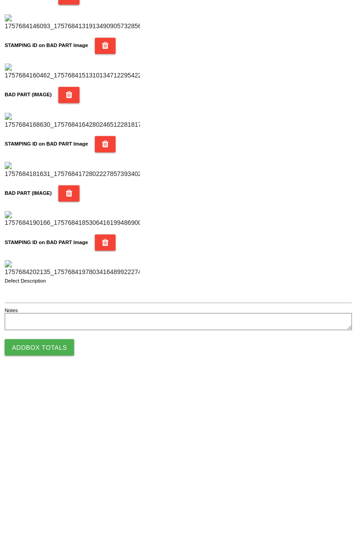
type input "8"
click at [357, 255] on div "Box Totals Translate Weight Weight unit: Rework Weight Bad Weight Good Weight 0…" at bounding box center [179, 232] width 358 height 527
